Goal: Browse casually: Explore the website without a specific task or goal

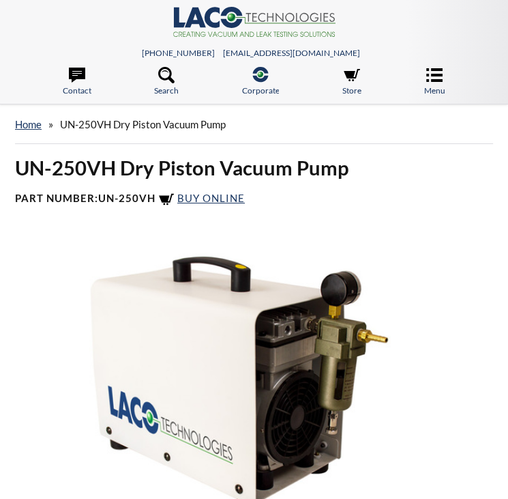
select select "Language Translate Widget"
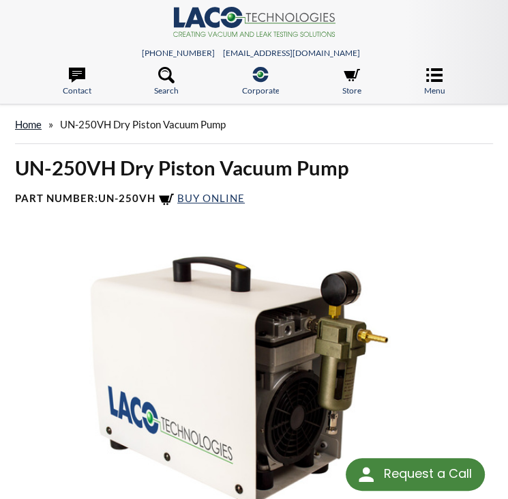
click at [42, 118] on link "home" at bounding box center [28, 124] width 27 height 12
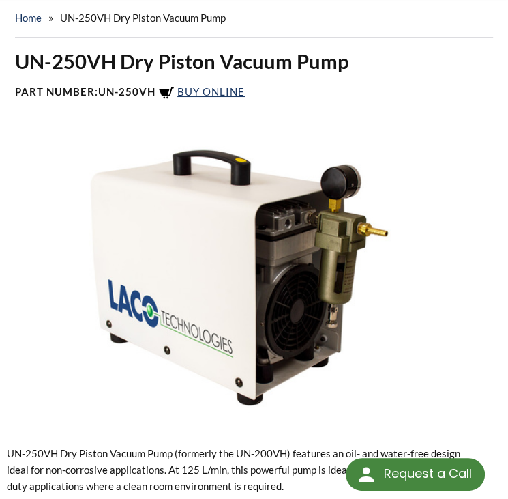
scroll to position [106, 0]
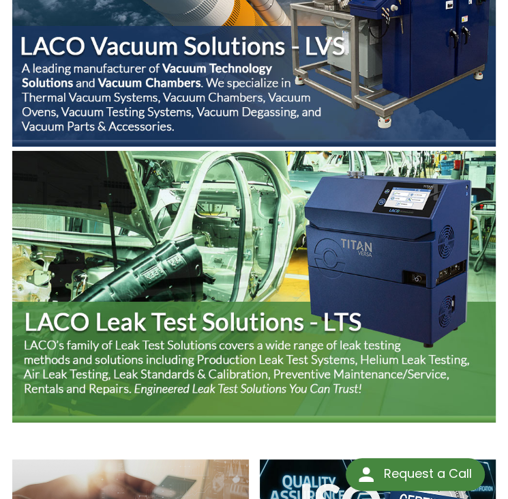
scroll to position [555, 0]
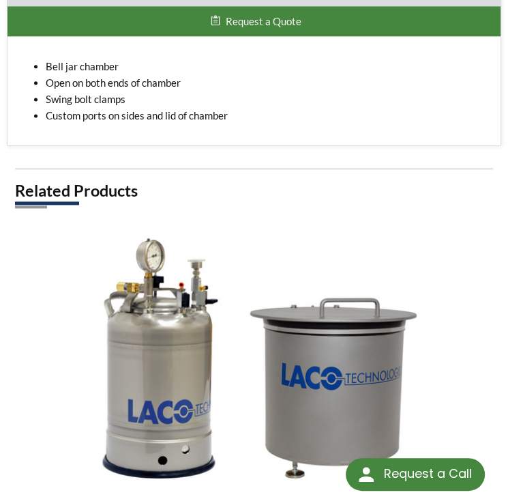
scroll to position [866, 0]
